Goal: Navigation & Orientation: Find specific page/section

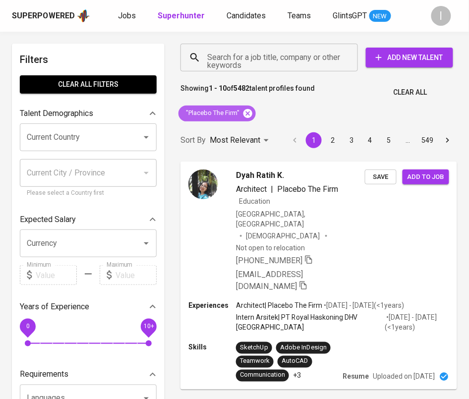
click at [247, 112] on icon at bounding box center [247, 113] width 11 height 11
click at [303, 51] on input "Search for a job title, company or other keywords" at bounding box center [272, 57] width 134 height 19
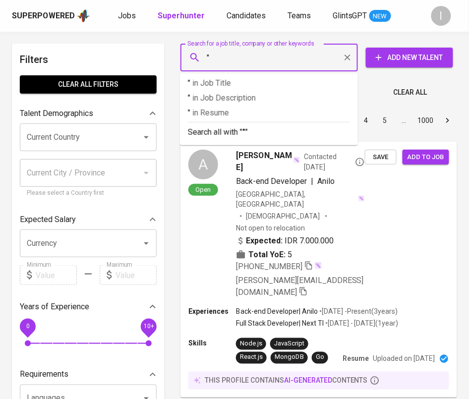
paste input "Dinamis Maha Kriya"
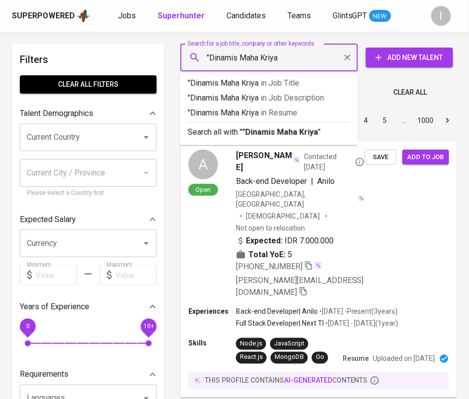
type input ""Dinamis Maha Kriya""
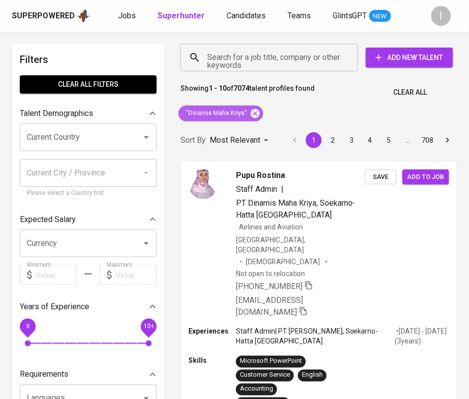
click at [256, 112] on icon at bounding box center [255, 113] width 11 height 11
click at [282, 62] on input "Search for a job title, company or other keywords" at bounding box center [272, 57] width 134 height 19
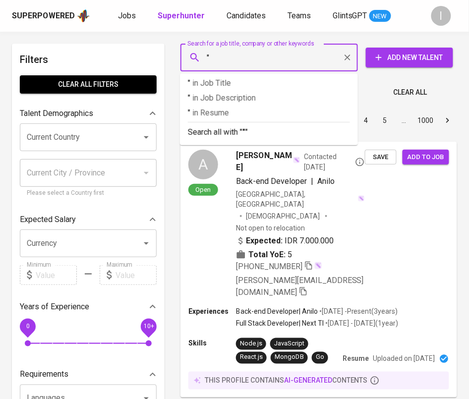
paste input "KAP Johan Malonda Mustika & Rekan"
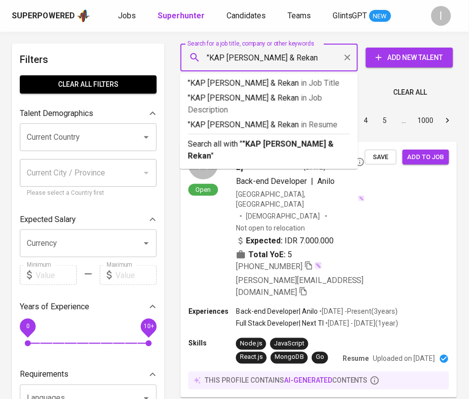
drag, startPoint x: 222, startPoint y: 57, endPoint x: 210, endPoint y: 56, distance: 12.4
click at [210, 56] on input ""KAP Johan Malonda Mustika & Rekan" at bounding box center [272, 57] width 134 height 19
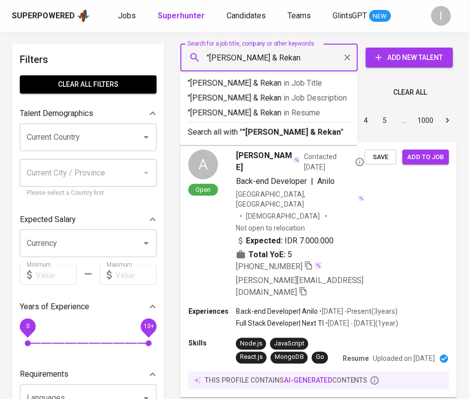
click at [328, 57] on input ""Johan Malonda Mustika & Rekan" at bounding box center [272, 57] width 134 height 19
type input ""Johan Malonda Mustika & Rekan""
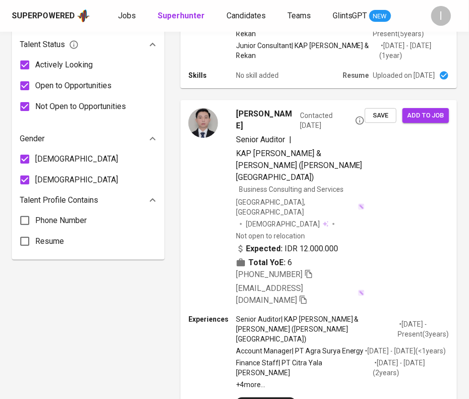
scroll to position [597, 0]
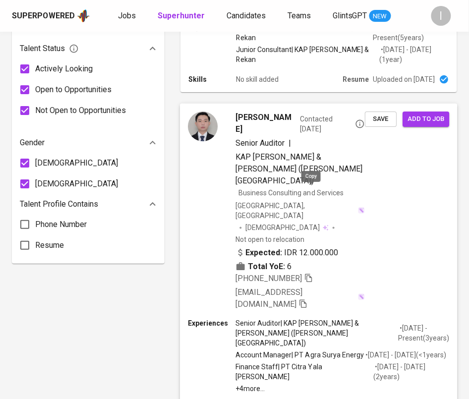
click at [311, 273] on icon "button" at bounding box center [308, 277] width 9 height 9
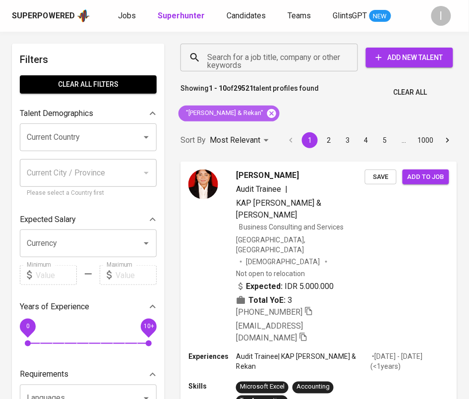
click at [276, 117] on icon at bounding box center [271, 113] width 9 height 9
click at [298, 55] on input "Search for a job title, company or other keywords" at bounding box center [272, 57] width 134 height 19
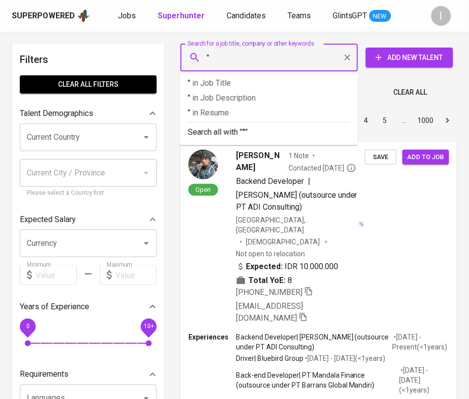
paste input "Vlorina Angel"
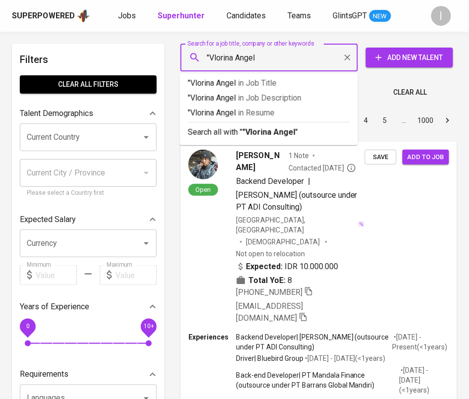
type input ""Vlorina Angel""
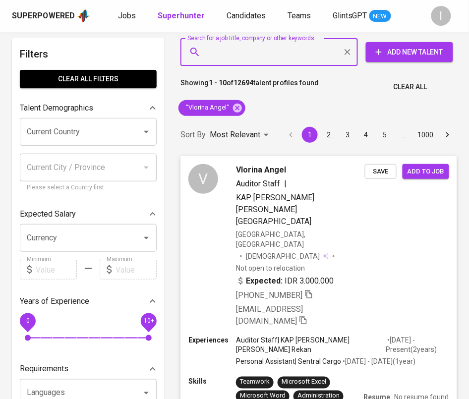
scroll to position [5, 0]
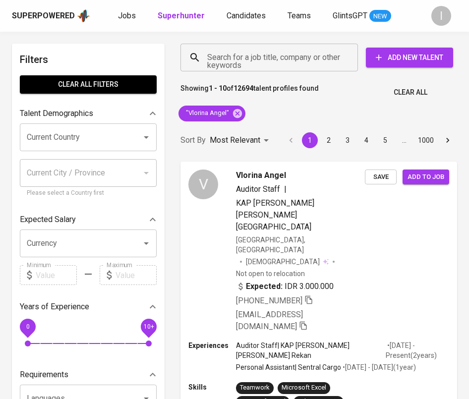
scroll to position [5, 0]
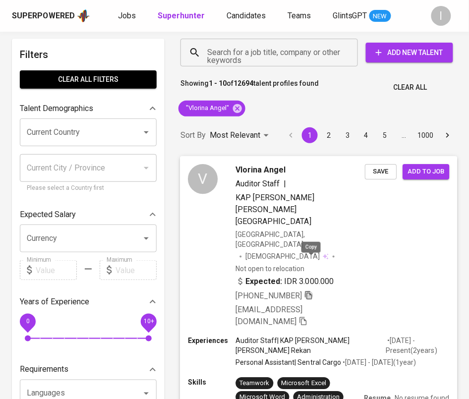
click at [311, 291] on icon "button" at bounding box center [308, 295] width 7 height 8
click at [237, 103] on icon at bounding box center [237, 108] width 11 height 11
click at [274, 56] on input "Search for a job title, company or other keywords" at bounding box center [272, 52] width 134 height 19
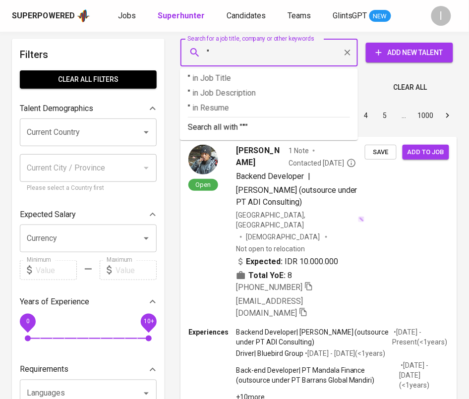
paste input "[PERSON_NAME] HOLIDAYS"
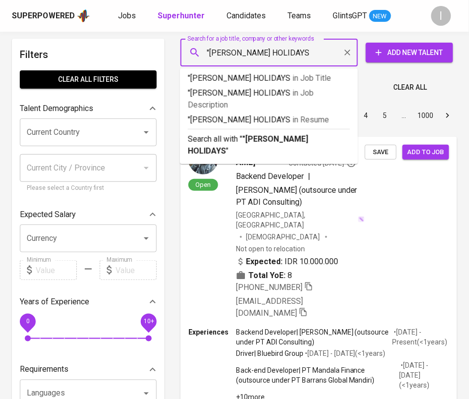
type input ""[PERSON_NAME] HOLIDAYS""
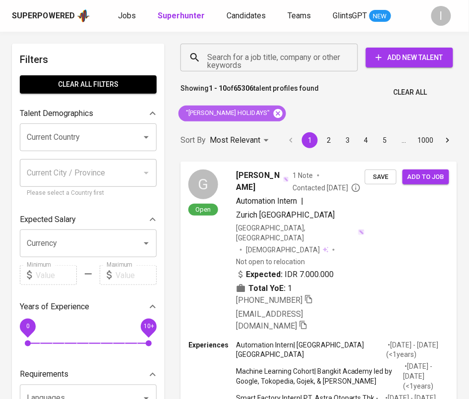
click at [274, 110] on icon at bounding box center [278, 113] width 9 height 9
click at [290, 59] on input "Search for a job title, company or other keywords" at bounding box center [272, 57] width 134 height 19
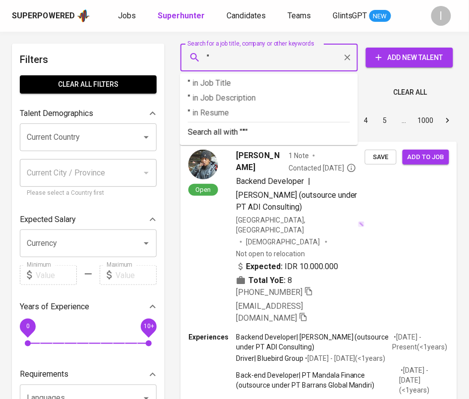
paste input "Seroja Langlang Karya"
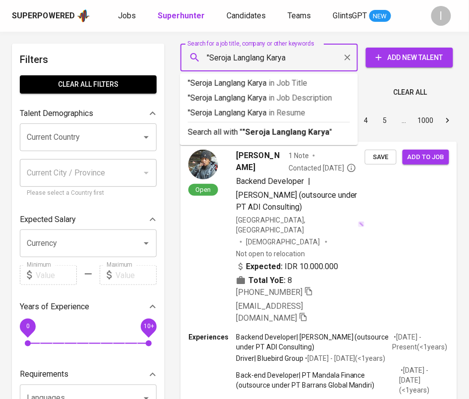
type input ""Seroja Langlang Karya""
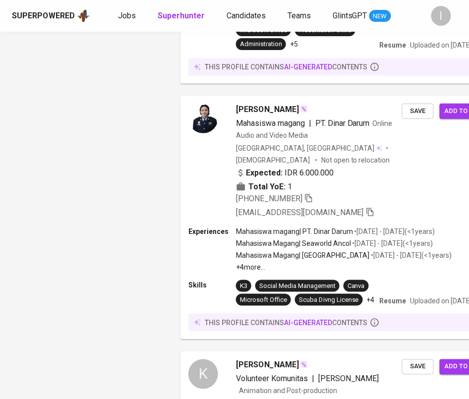
scroll to position [2149, 0]
